Goal: Obtain resource: Obtain resource

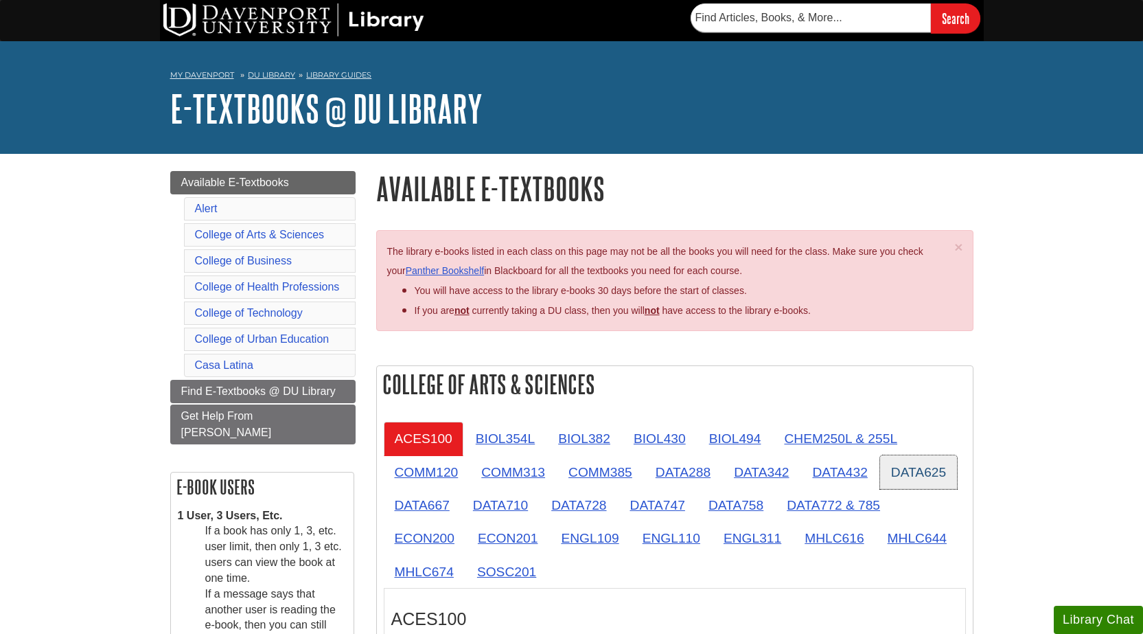
click at [912, 472] on link "DATA625" at bounding box center [918, 472] width 77 height 34
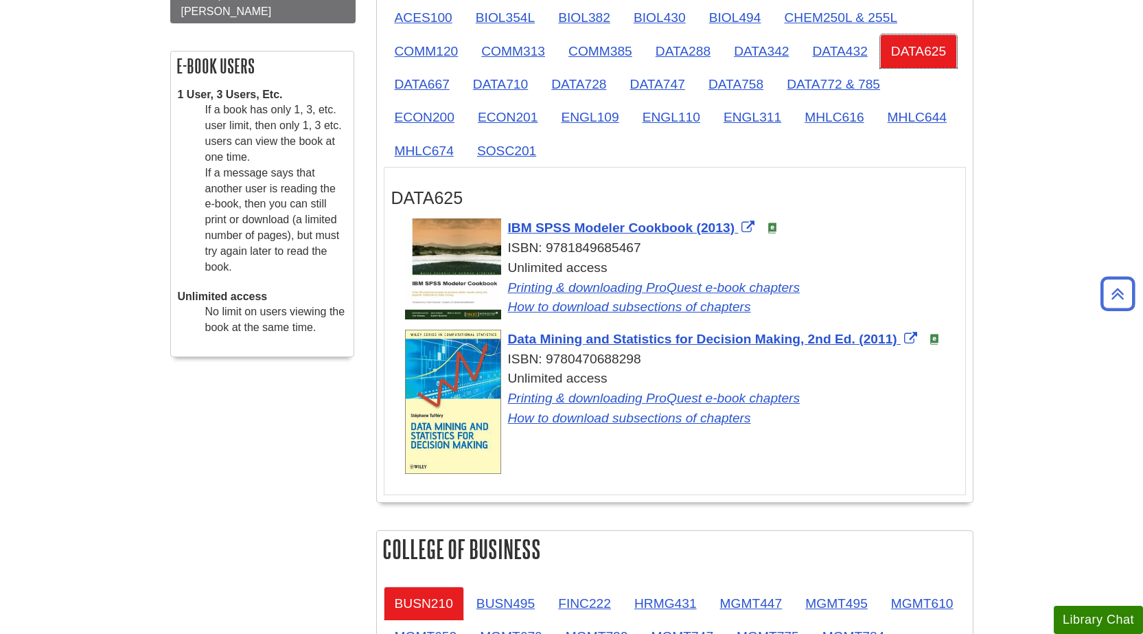
scroll to position [343, 0]
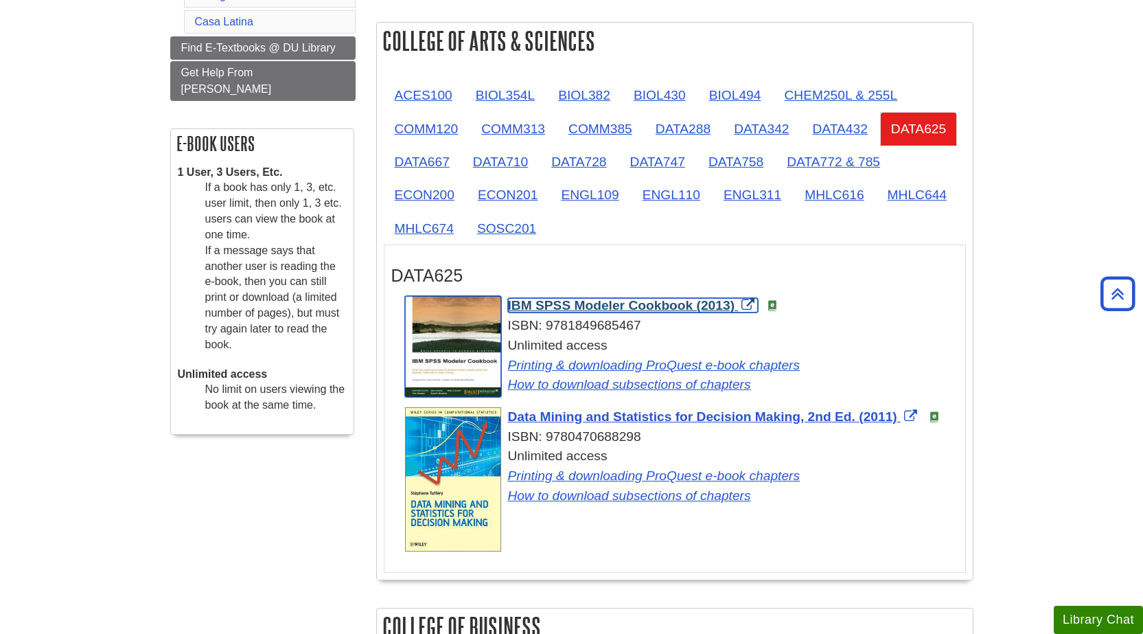
click at [611, 308] on span "IBM SPSS Modeler Cookbook (2013)" at bounding box center [621, 305] width 227 height 14
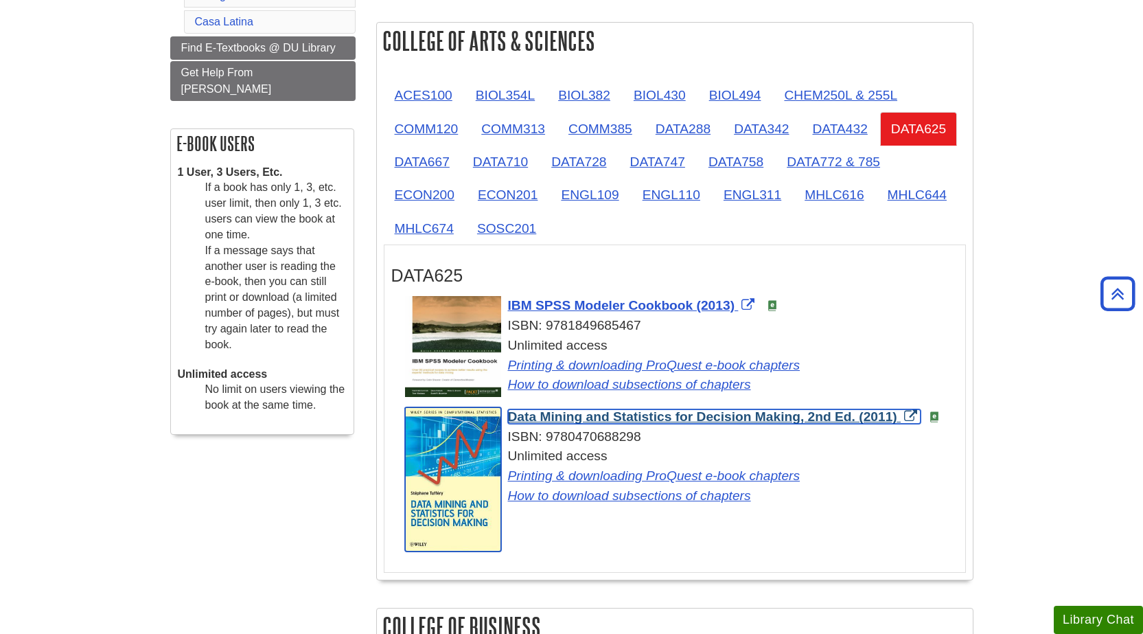
click at [573, 417] on span "Data Mining and Statistics for Decision Making, 2nd Ed. (2011)" at bounding box center [702, 416] width 389 height 14
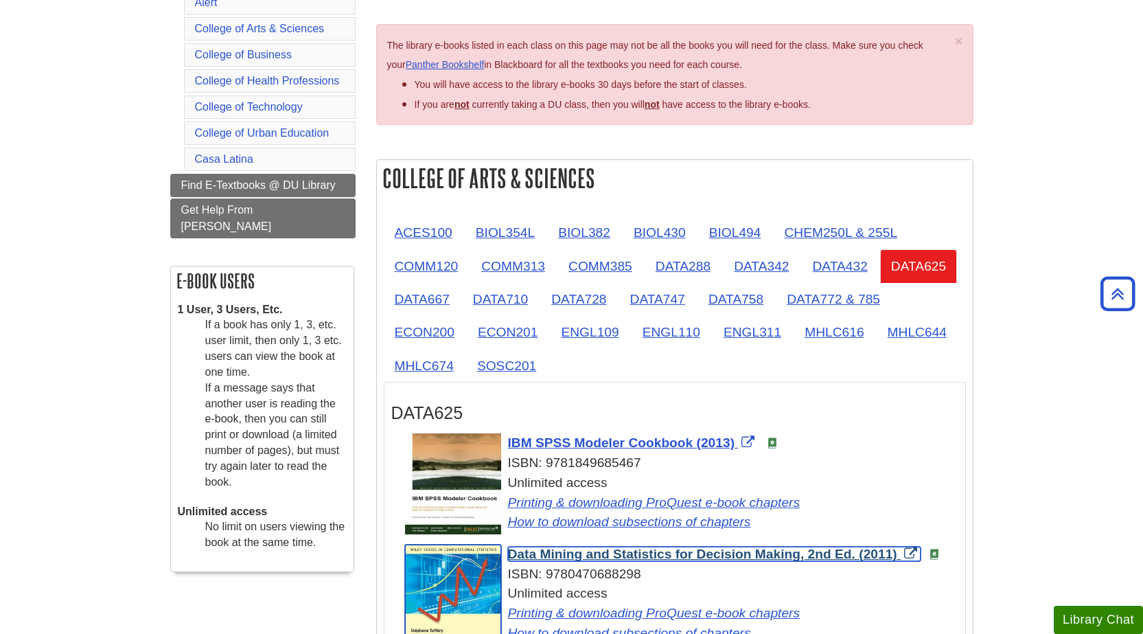
scroll to position [0, 0]
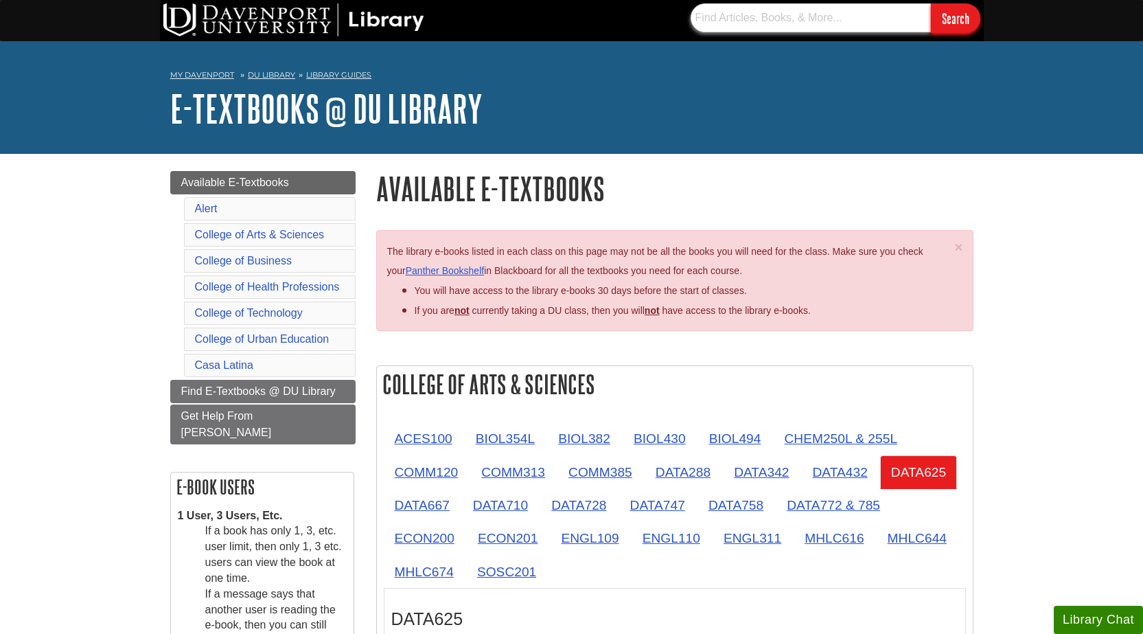
click at [782, 27] on input "text" at bounding box center [811, 17] width 240 height 29
type input "apa"
click at [961, 22] on input "Search" at bounding box center [955, 18] width 49 height 30
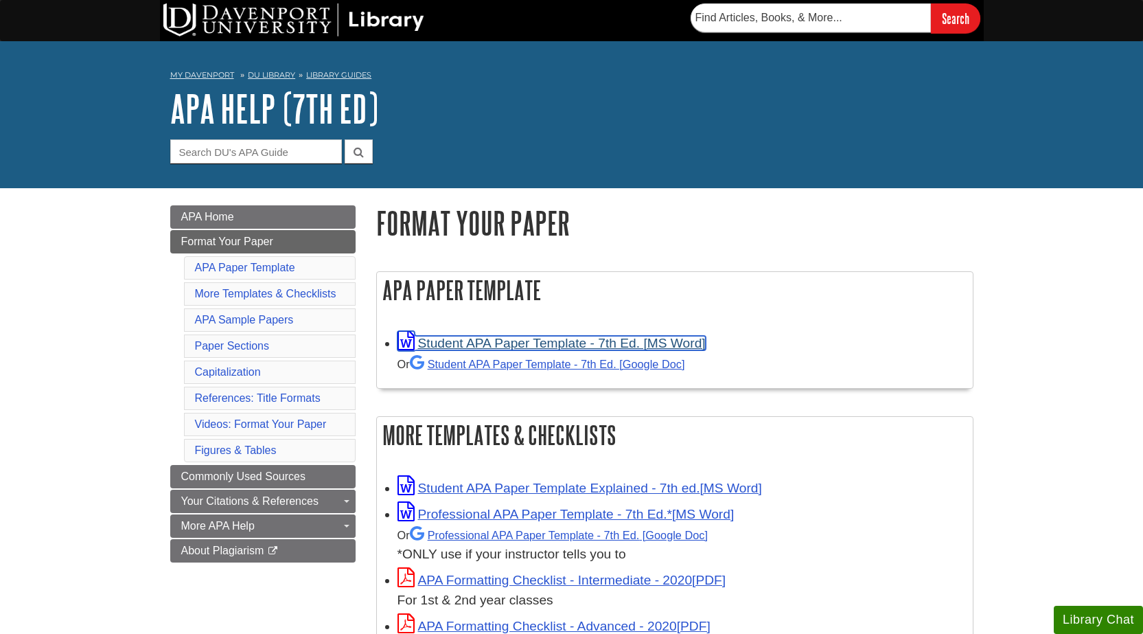
click at [546, 345] on link "Student APA Paper Template - 7th Ed. [MS Word]" at bounding box center [551, 343] width 308 height 14
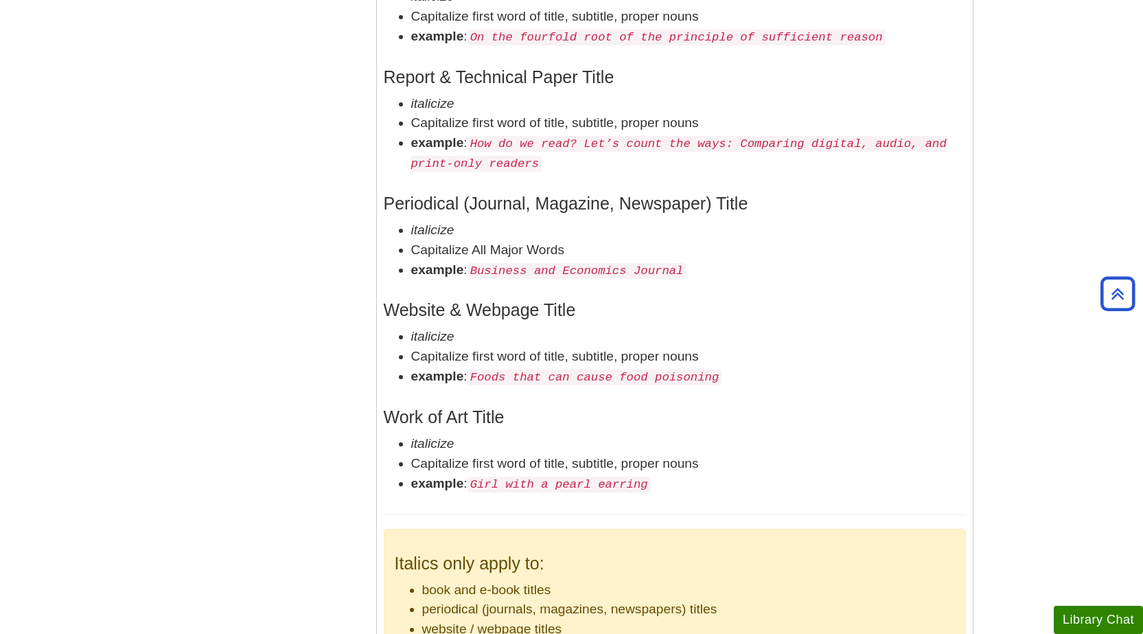
scroll to position [2540, 0]
